Goal: Navigation & Orientation: Find specific page/section

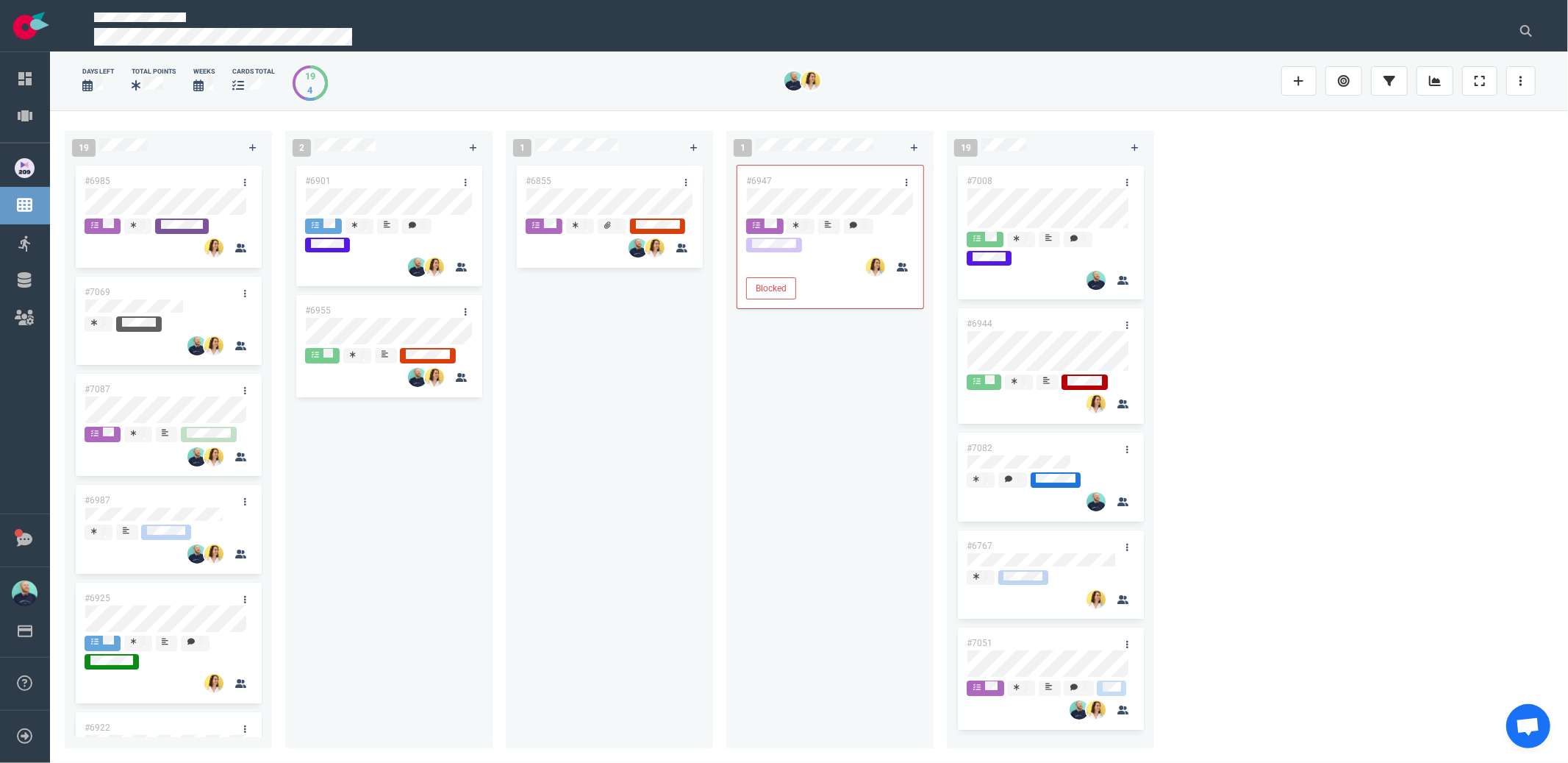
click at [623, 515] on div "#6855" at bounding box center [610, 447] width 190 height 569
click at [583, 476] on div "#6855" at bounding box center [610, 447] width 190 height 569
click at [748, 554] on div "#6947 Blocked" at bounding box center [831, 447] width 190 height 569
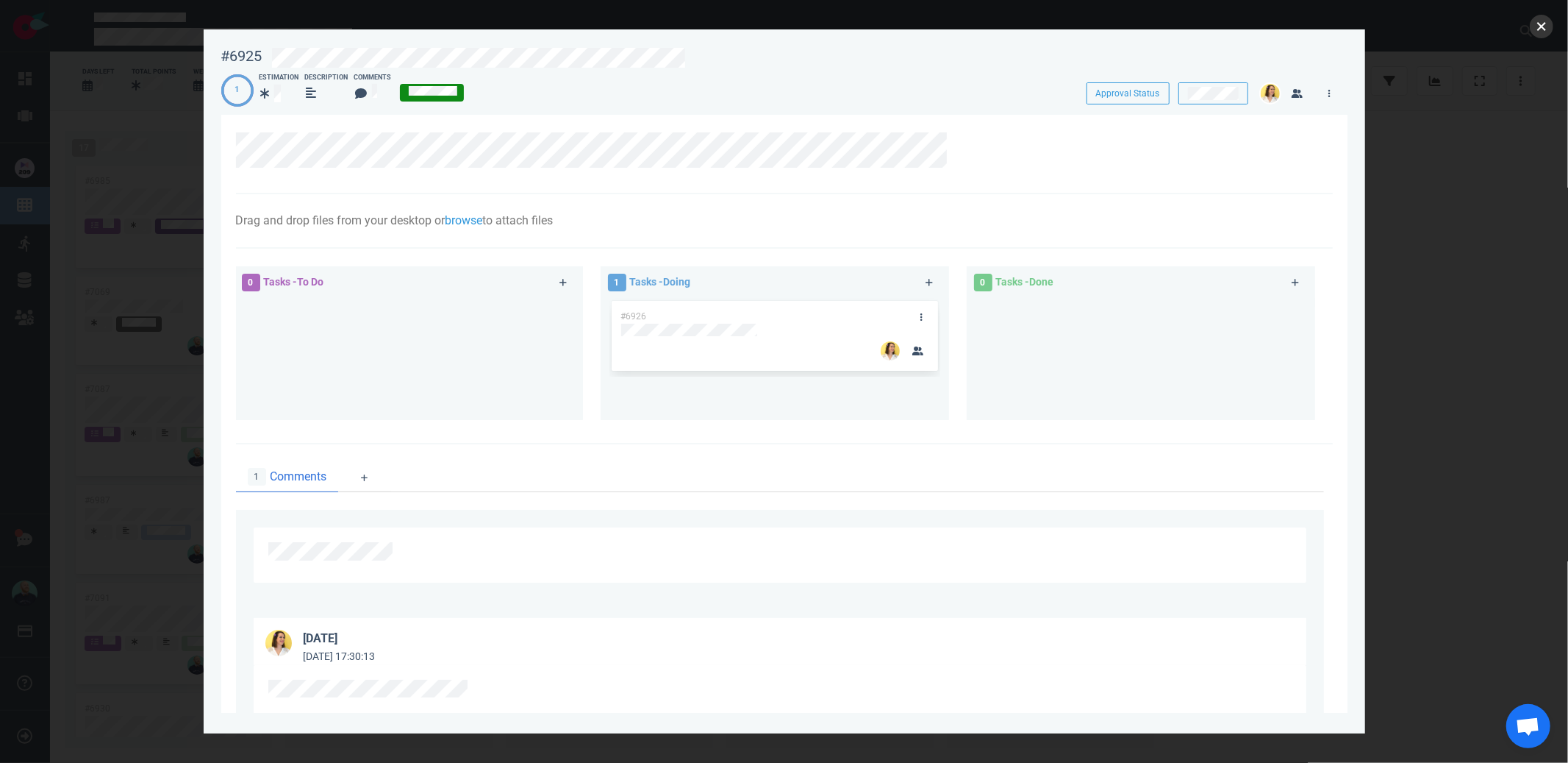
click at [1547, 22] on button "close" at bounding box center [1542, 26] width 23 height 24
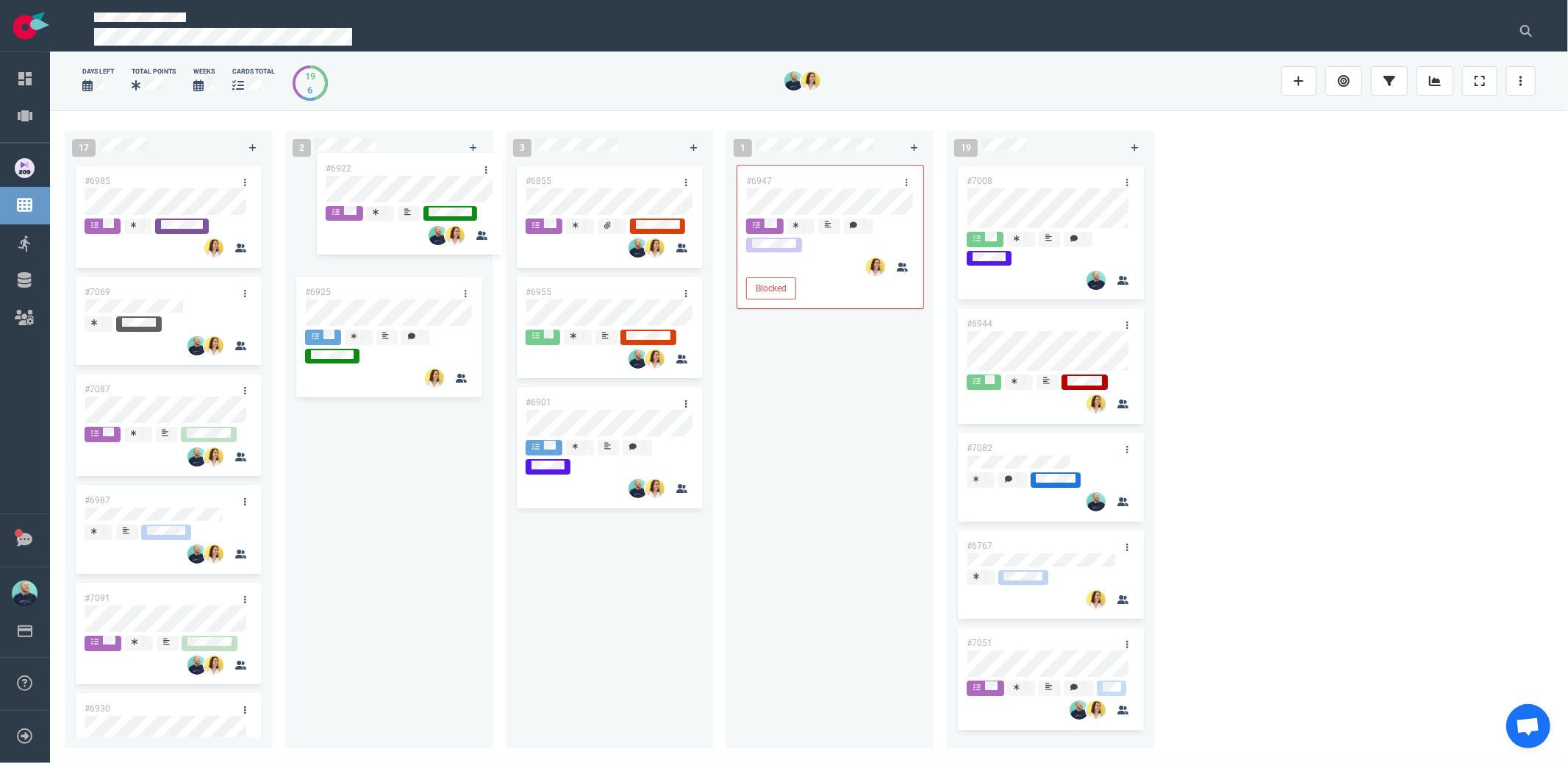
click at [432, 184] on div "#6925 #6922 #6922" at bounding box center [389, 447] width 190 height 569
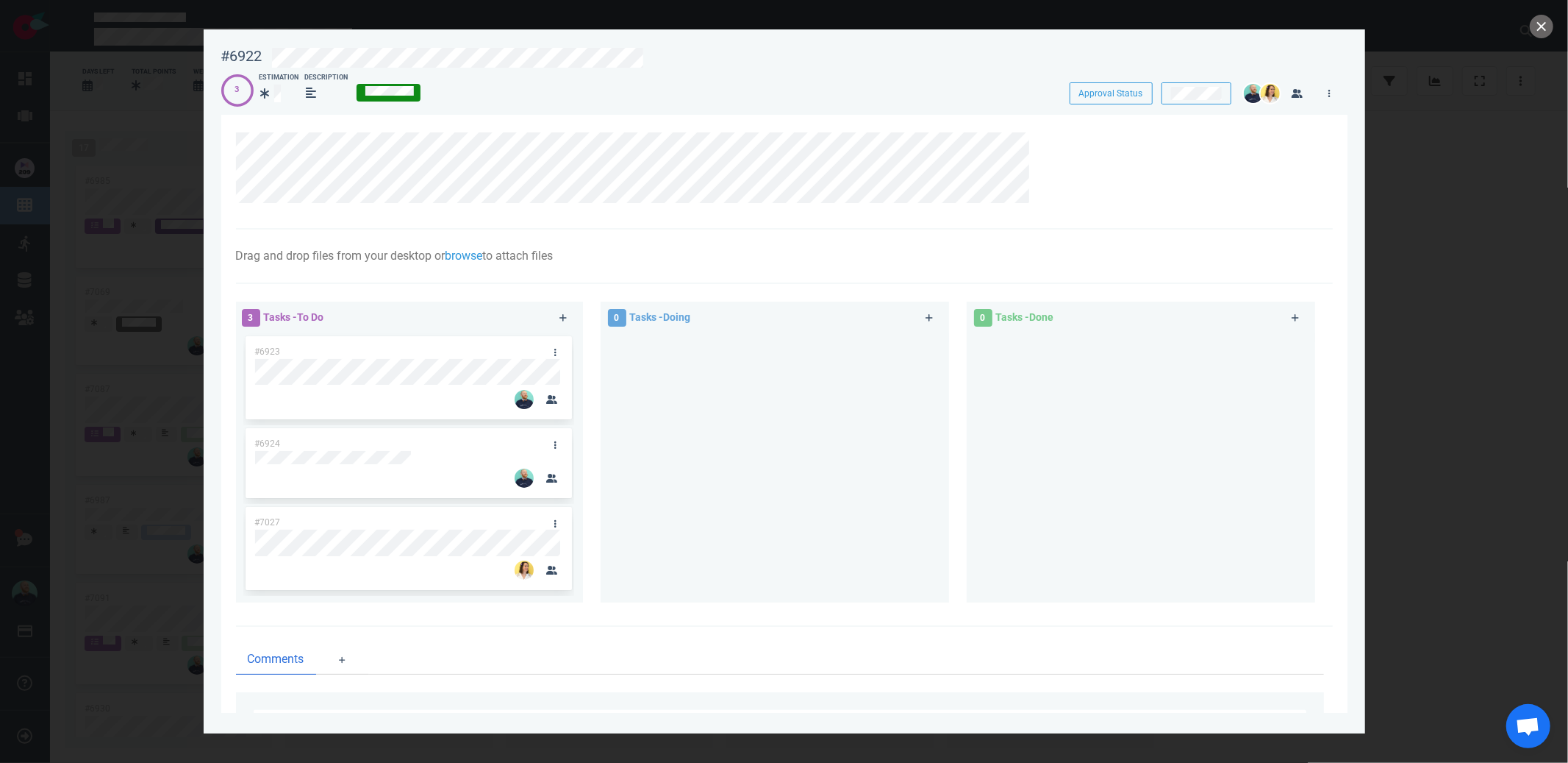
click at [737, 474] on div at bounding box center [775, 462] width 331 height 258
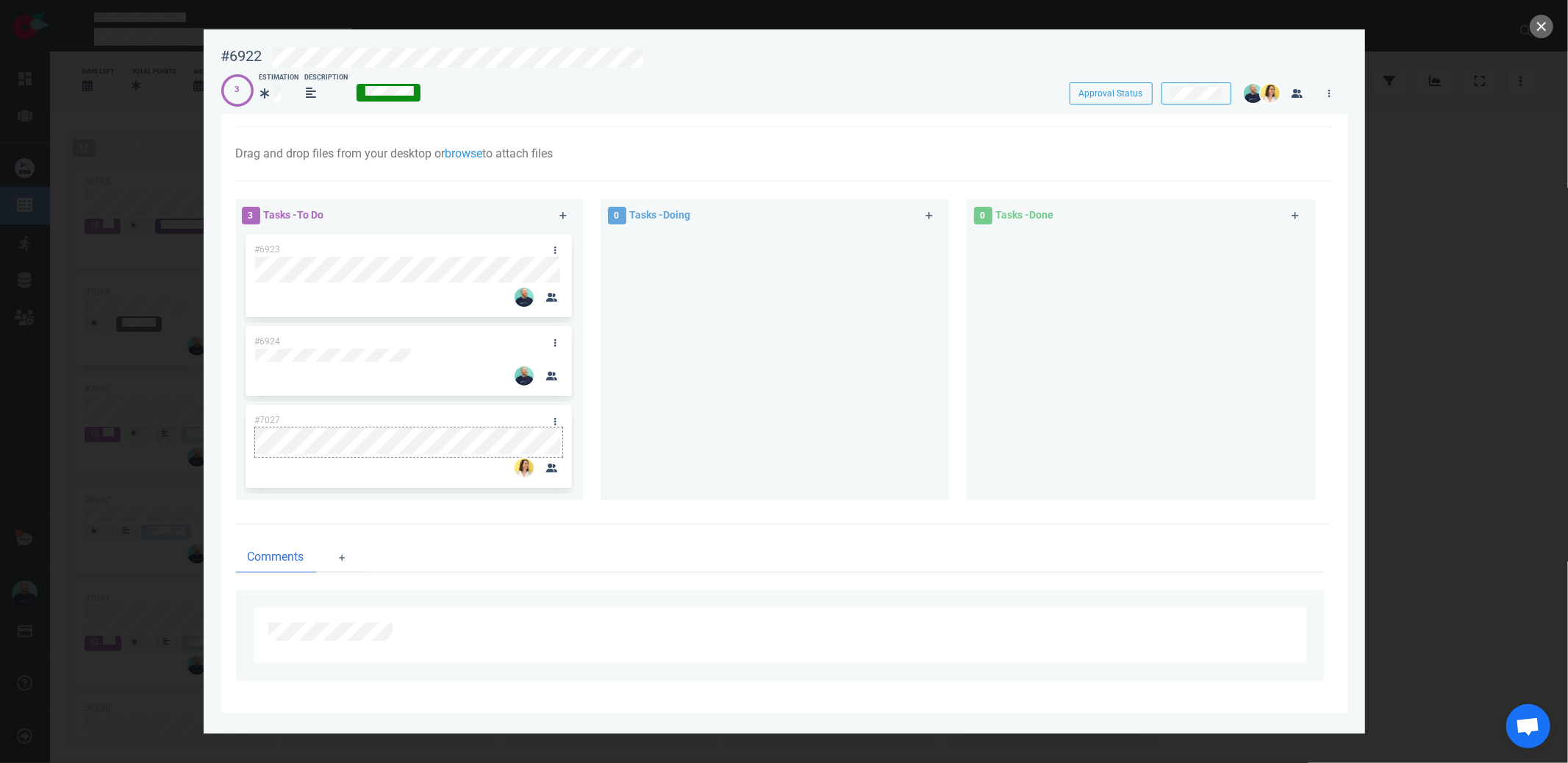
scroll to position [93, 0]
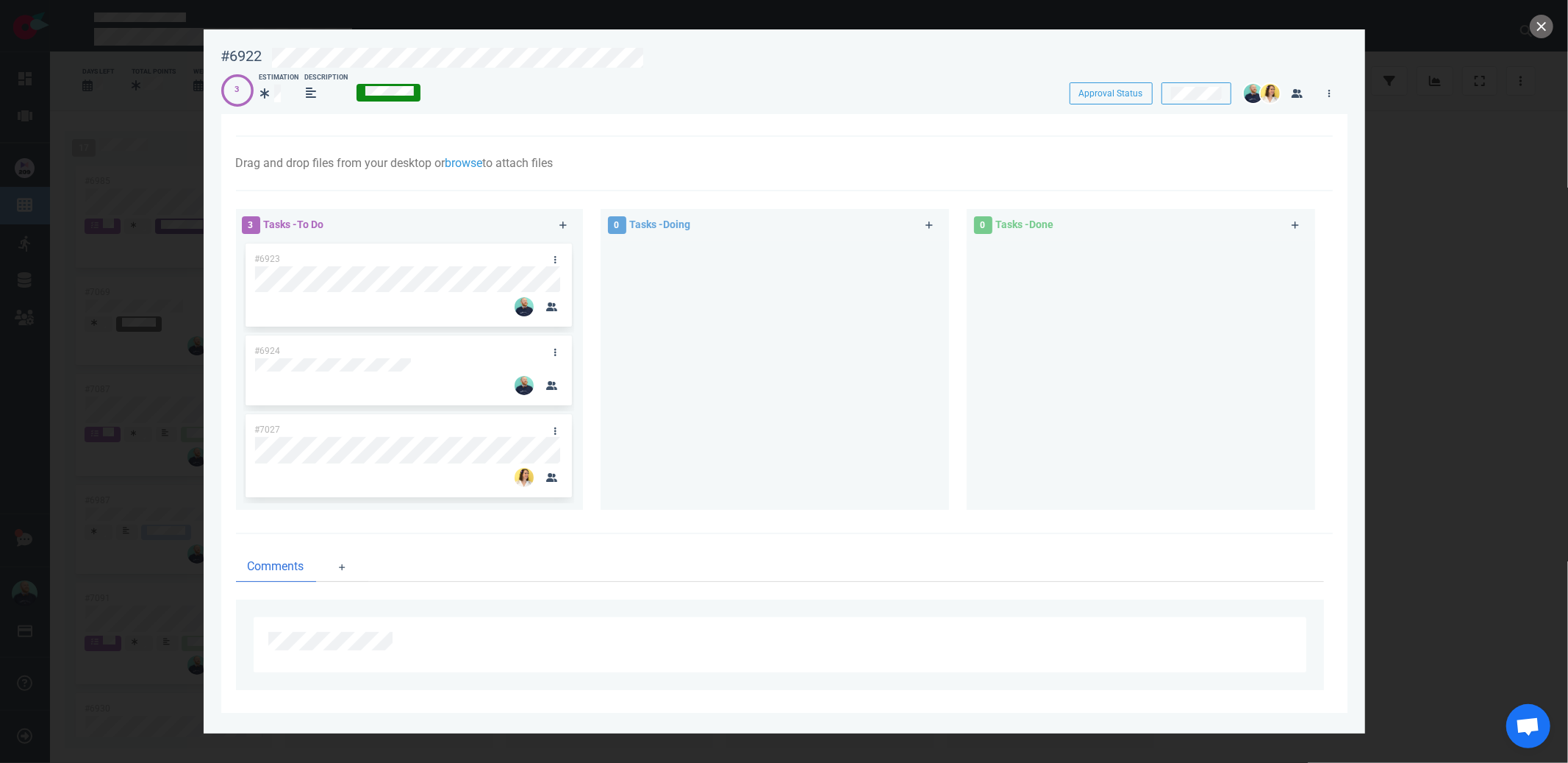
click at [626, 452] on div at bounding box center [775, 369] width 331 height 258
click at [1546, 20] on button "close" at bounding box center [1542, 26] width 23 height 24
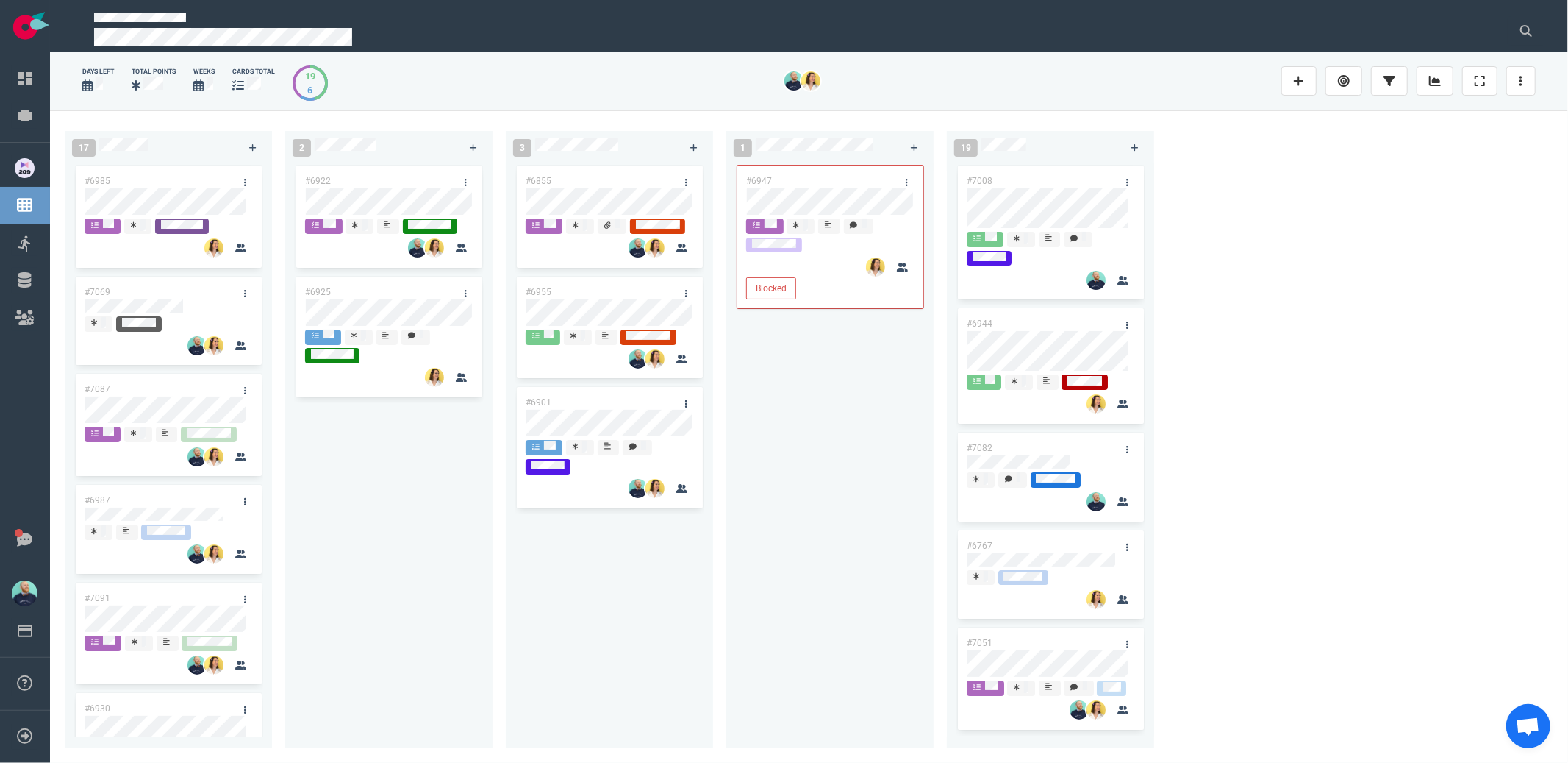
click at [380, 447] on div "#6922 #6925" at bounding box center [389, 447] width 190 height 569
